Goal: Task Accomplishment & Management: Use online tool/utility

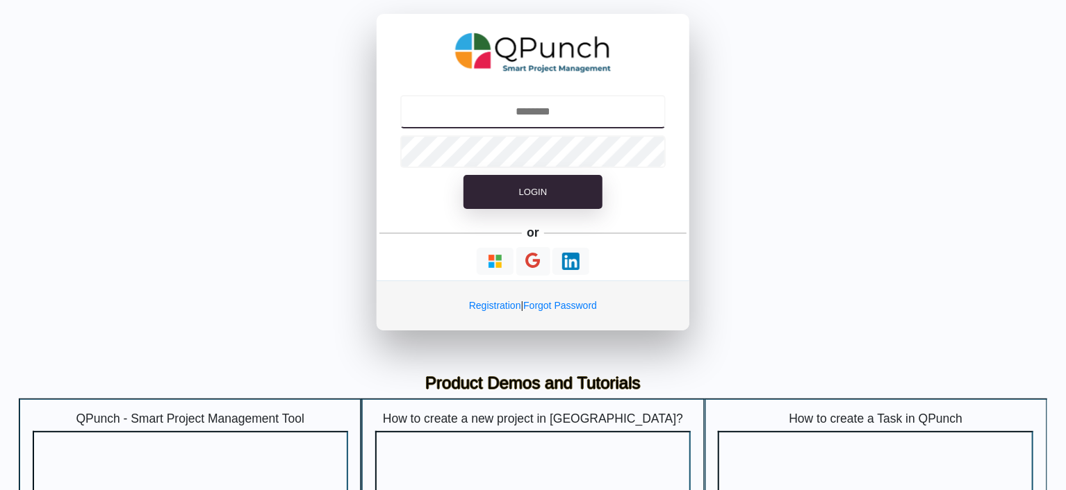
click at [564, 107] on input "text" at bounding box center [533, 111] width 266 height 33
type input "**********"
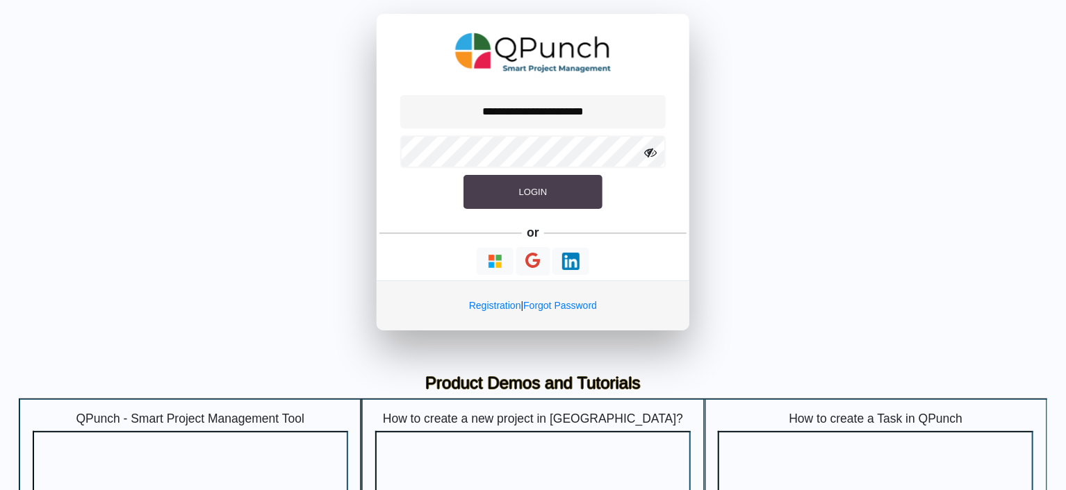
click at [534, 198] on button "Login" at bounding box center [532, 192] width 139 height 35
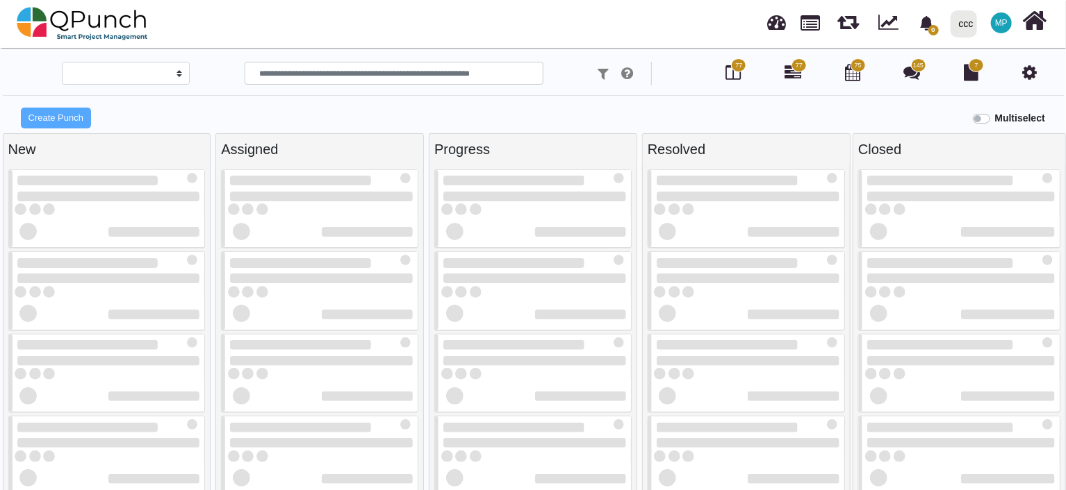
click at [659, 10] on div "0 Notification Clear ccc ccc 0 Test MP Subscription Settings Dynamic Report Lea…" at bounding box center [754, 24] width 589 height 46
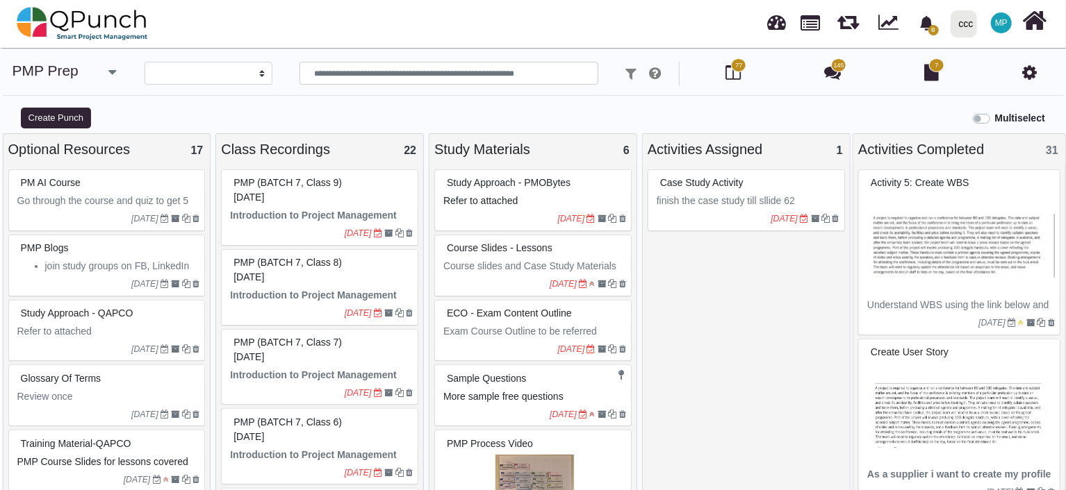
select select
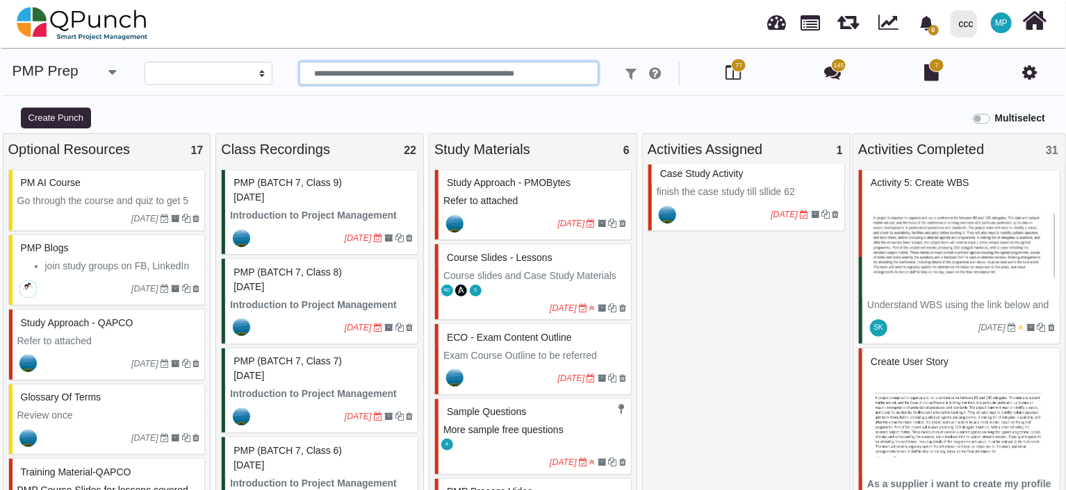
click at [436, 74] on input "text" at bounding box center [448, 74] width 299 height 24
click at [108, 74] on icon "button" at bounding box center [112, 72] width 8 height 14
click at [61, 101] on link "PMP Prep" at bounding box center [74, 100] width 96 height 19
click at [1003, 22] on span "MP" at bounding box center [1001, 23] width 13 height 8
